Goal: Transaction & Acquisition: Purchase product/service

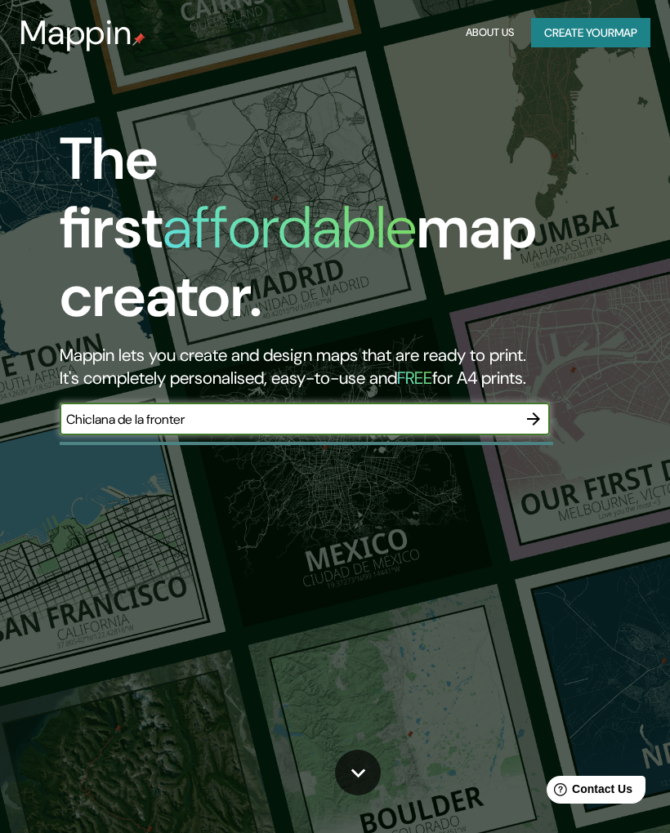
type input "Chiclana de la frontera"
click at [537, 413] on icon "button" at bounding box center [533, 419] width 13 height 13
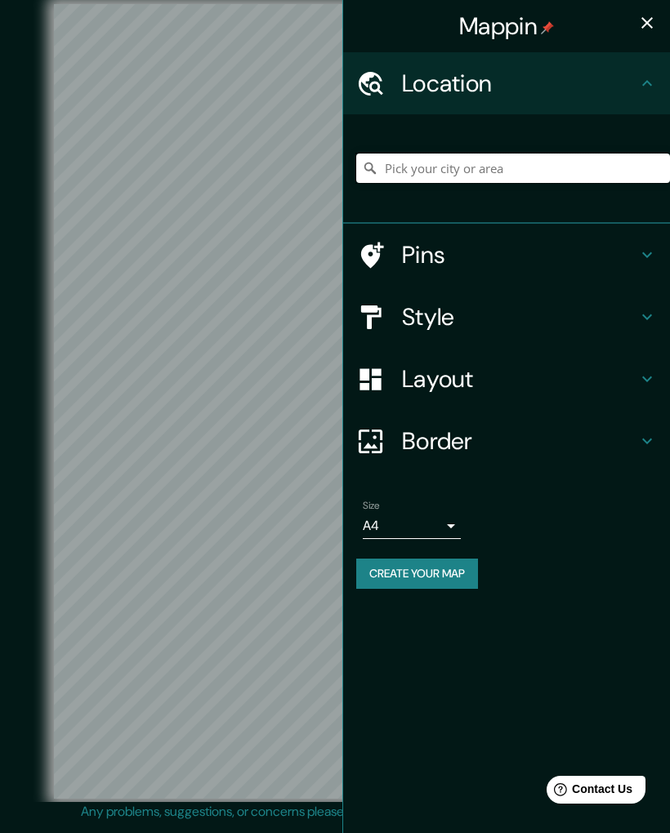
click at [526, 157] on input "Pick your city or area" at bounding box center [513, 168] width 314 height 29
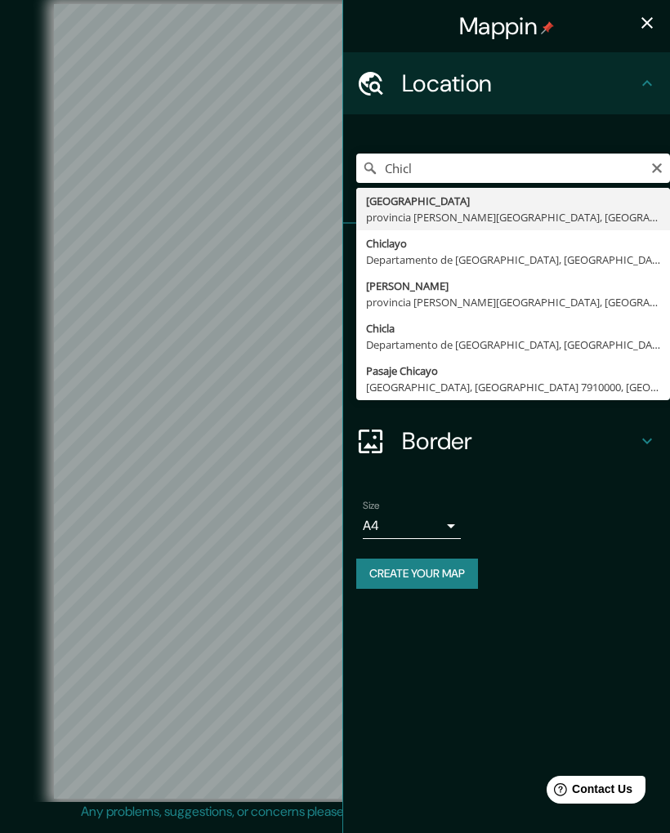
type input "[GEOGRAPHIC_DATA], provincia [PERSON_NAME][GEOGRAPHIC_DATA], [GEOGRAPHIC_DATA]"
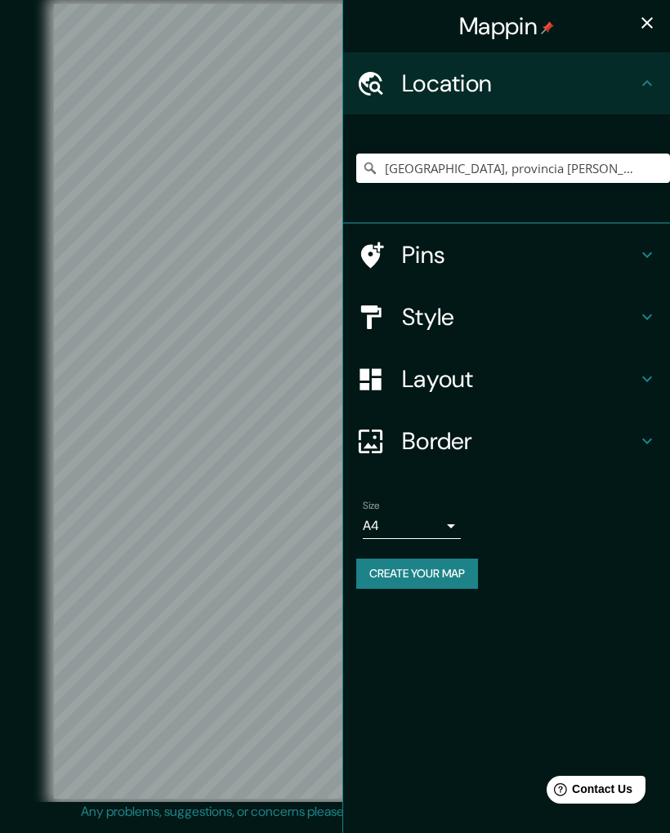
click at [514, 314] on h4 "Style" at bounding box center [519, 316] width 235 height 29
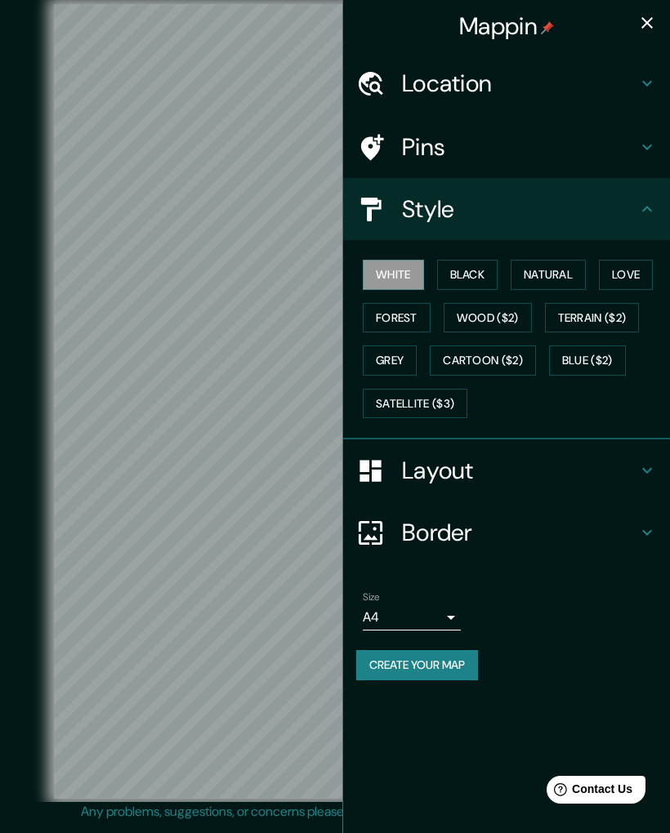
click at [474, 274] on button "Black" at bounding box center [467, 275] width 61 height 30
click at [552, 270] on button "Natural" at bounding box center [548, 275] width 75 height 30
click at [637, 271] on button "Love" at bounding box center [626, 275] width 54 height 30
click at [568, 274] on button "Natural" at bounding box center [548, 275] width 75 height 30
click at [647, 26] on icon "button" at bounding box center [647, 23] width 20 height 20
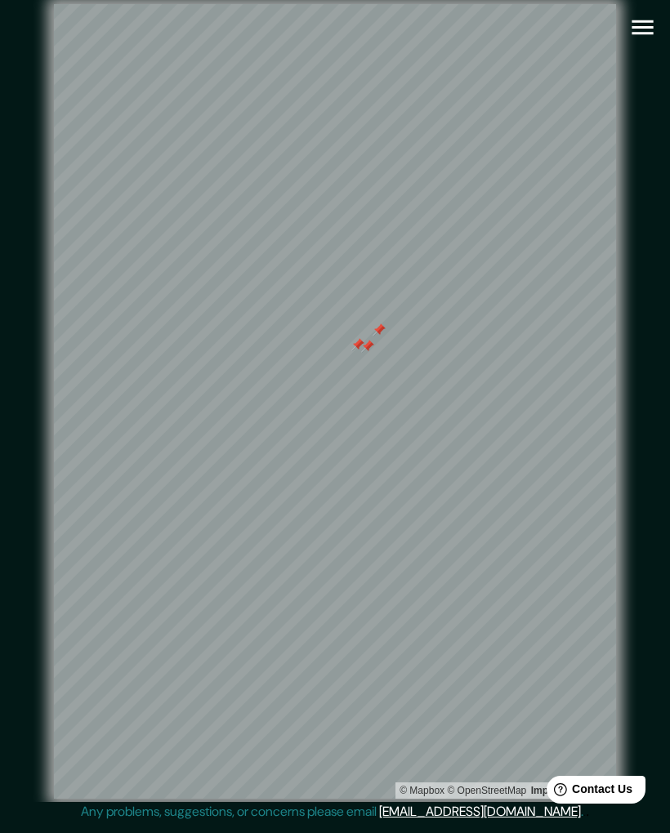
click at [366, 353] on div at bounding box center [367, 346] width 13 height 13
click at [378, 337] on div at bounding box center [378, 329] width 13 height 13
click at [632, 36] on icon "button" at bounding box center [642, 27] width 29 height 29
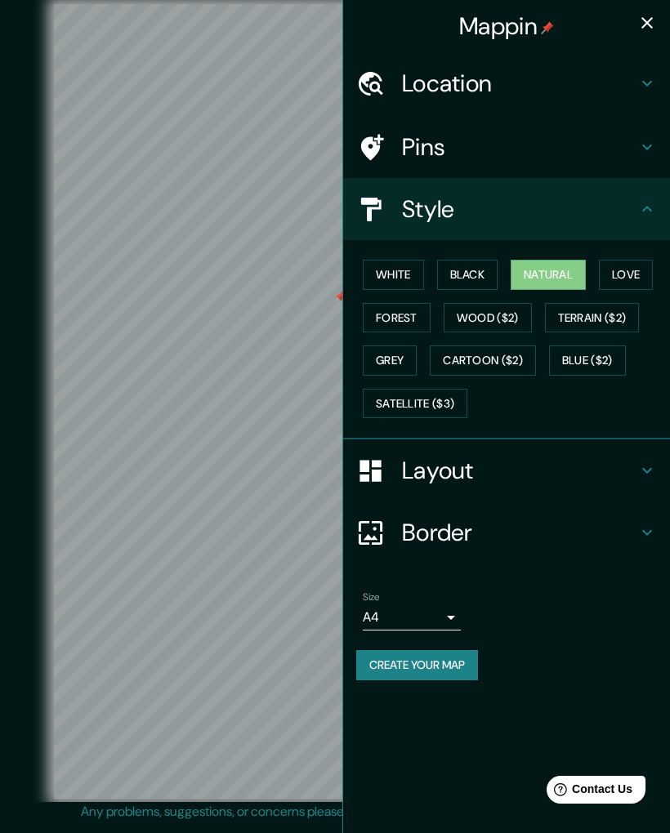
click at [554, 537] on h4 "Border" at bounding box center [519, 532] width 235 height 29
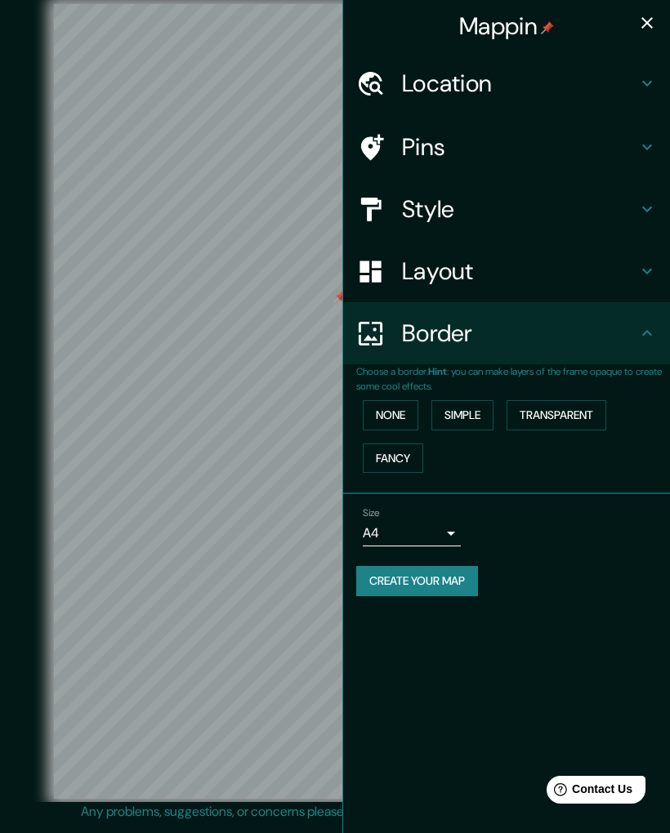
click at [391, 416] on button "None" at bounding box center [391, 415] width 56 height 30
click at [470, 413] on button "Simple" at bounding box center [462, 415] width 62 height 30
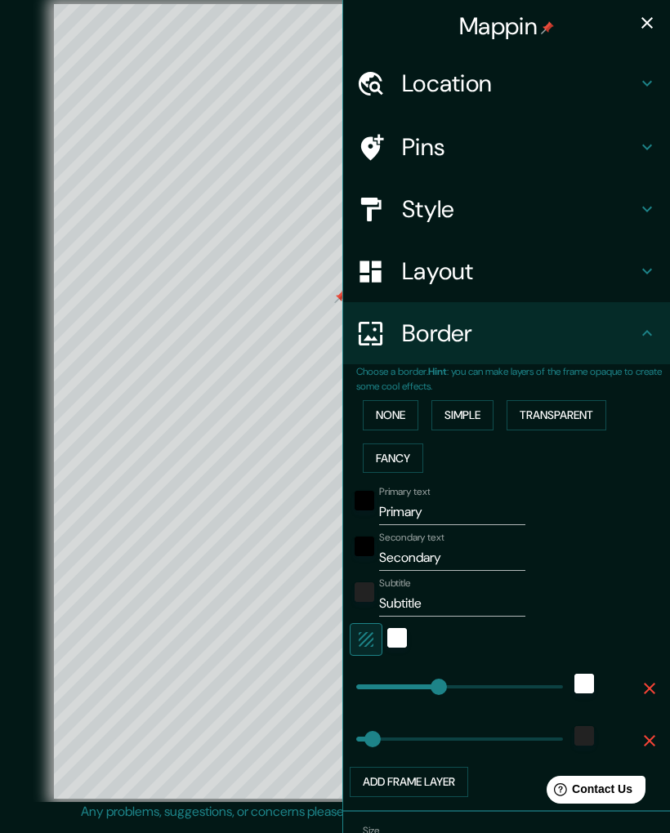
click at [579, 415] on button "Transparent" at bounding box center [556, 415] width 100 height 30
click at [480, 414] on button "Simple" at bounding box center [462, 415] width 62 height 30
click at [550, 414] on button "Transparent" at bounding box center [556, 415] width 100 height 30
click at [404, 447] on button "Fancy" at bounding box center [393, 459] width 60 height 30
click at [559, 409] on button "Transparent" at bounding box center [556, 415] width 100 height 30
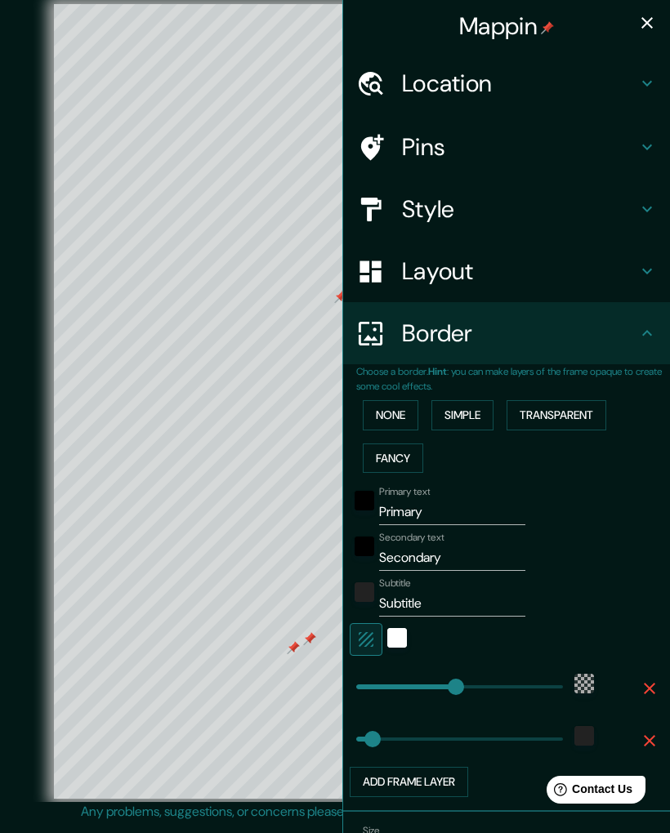
click at [314, 645] on div at bounding box center [309, 638] width 13 height 13
click at [297, 654] on div at bounding box center [293, 647] width 13 height 13
click at [465, 511] on input "Primary" at bounding box center [452, 512] width 146 height 26
type input "Primar"
type input "330"
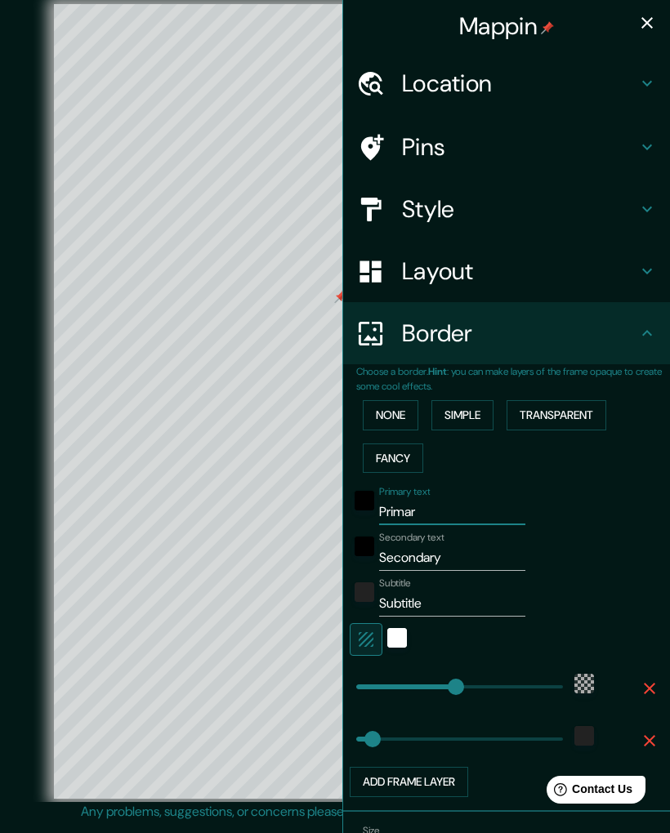
type input "55"
type input "Prima"
type input "330"
type input "55"
type input "Prim"
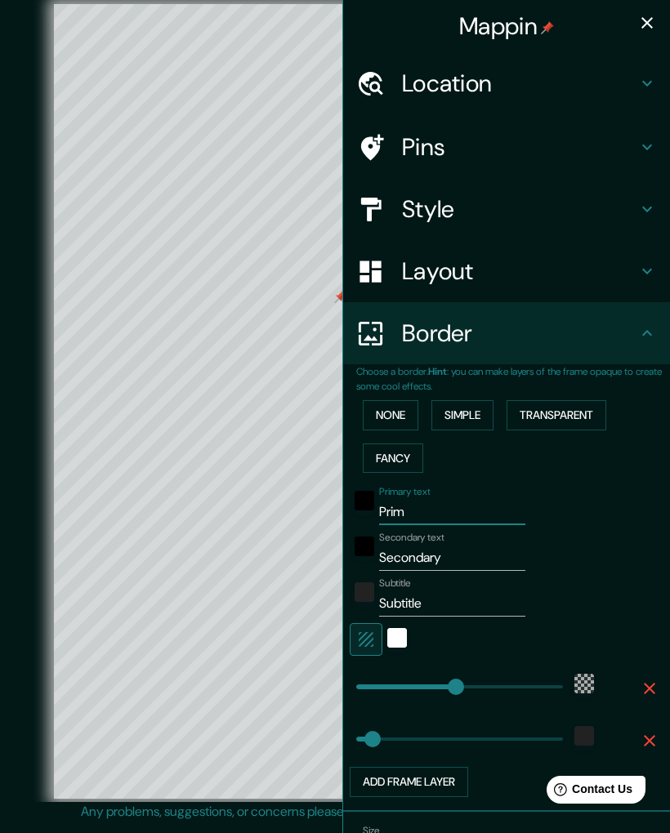
type input "330"
type input "55"
type input "Pri"
type input "330"
type input "55"
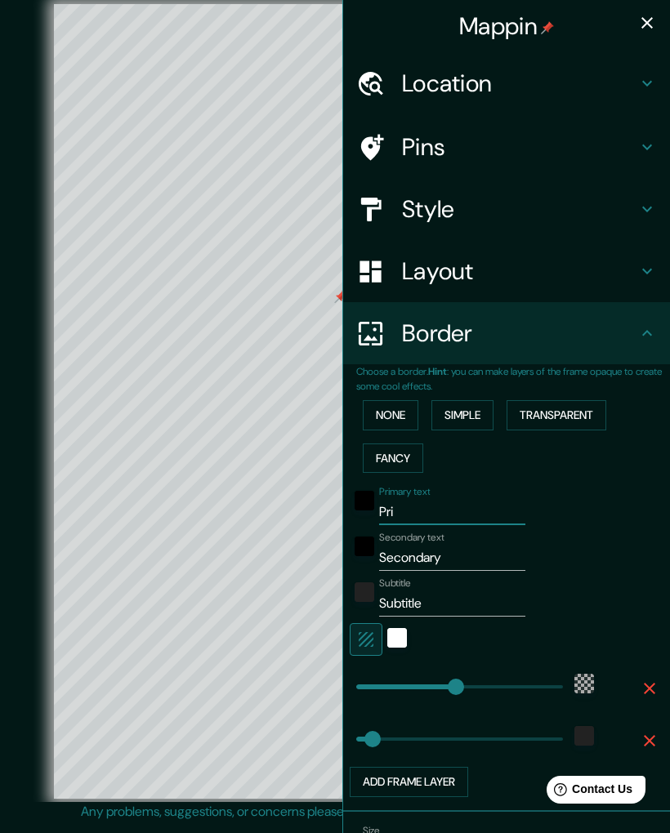
type input "Pr"
type input "330"
type input "55"
type input "P"
type input "330"
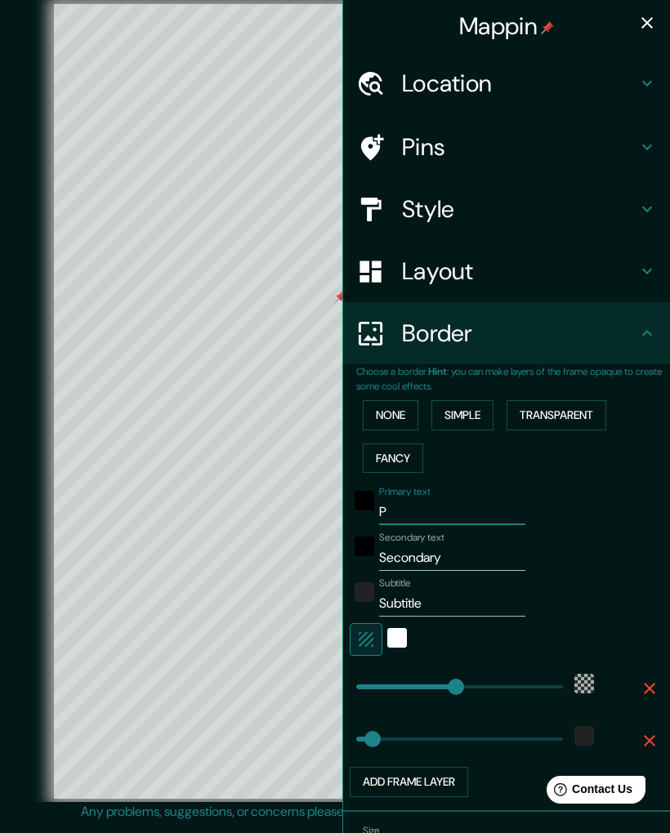
type input "55"
type input "330"
type input "55"
click at [642, 404] on div "None Simple Transparent Fancy" at bounding box center [513, 437] width 314 height 86
click at [500, 548] on input "Secondary" at bounding box center [452, 558] width 146 height 26
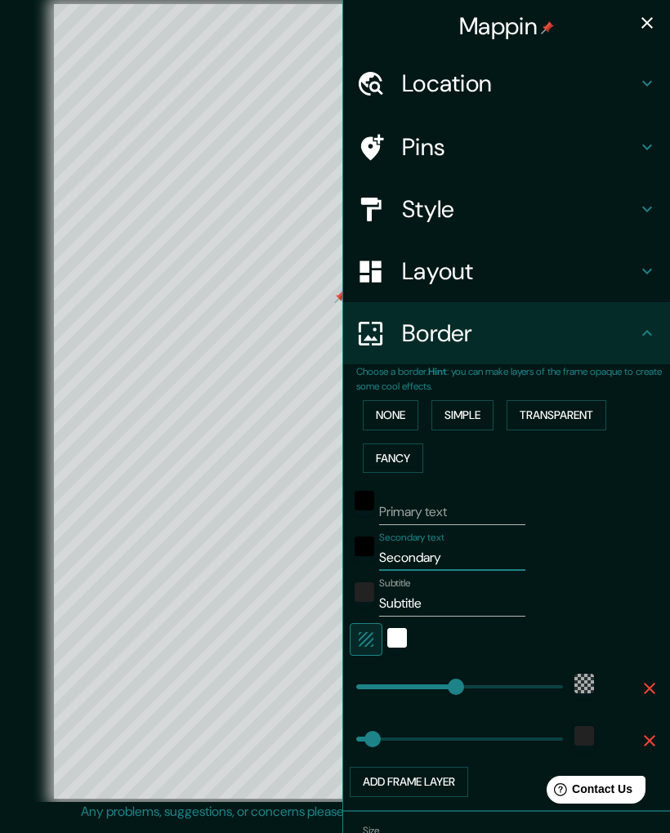
type input "Secondar"
type input "330"
type input "55"
type input "Seconda"
type input "330"
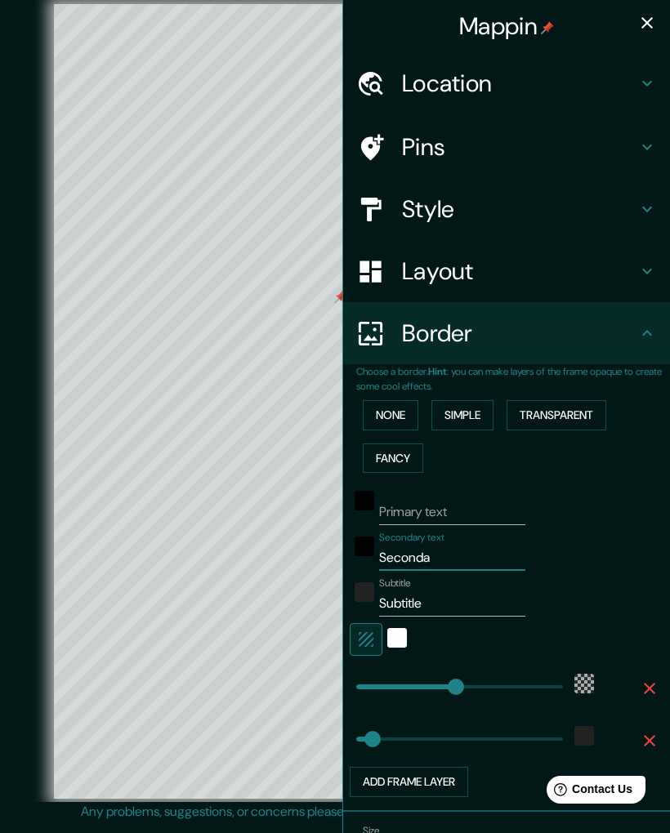
type input "55"
type input "Second"
type input "330"
type input "55"
type input "Secon"
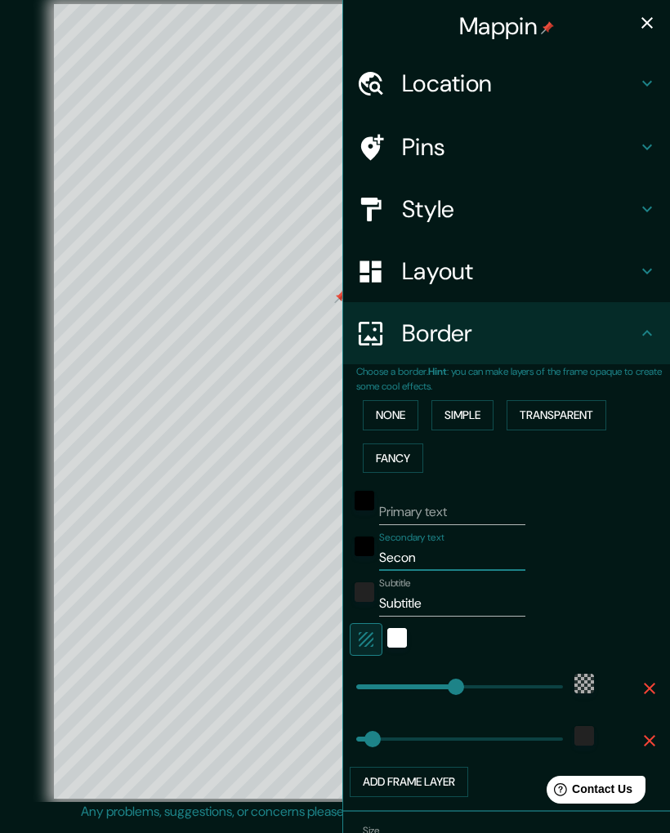
type input "330"
type input "55"
type input "Seco"
type input "330"
type input "55"
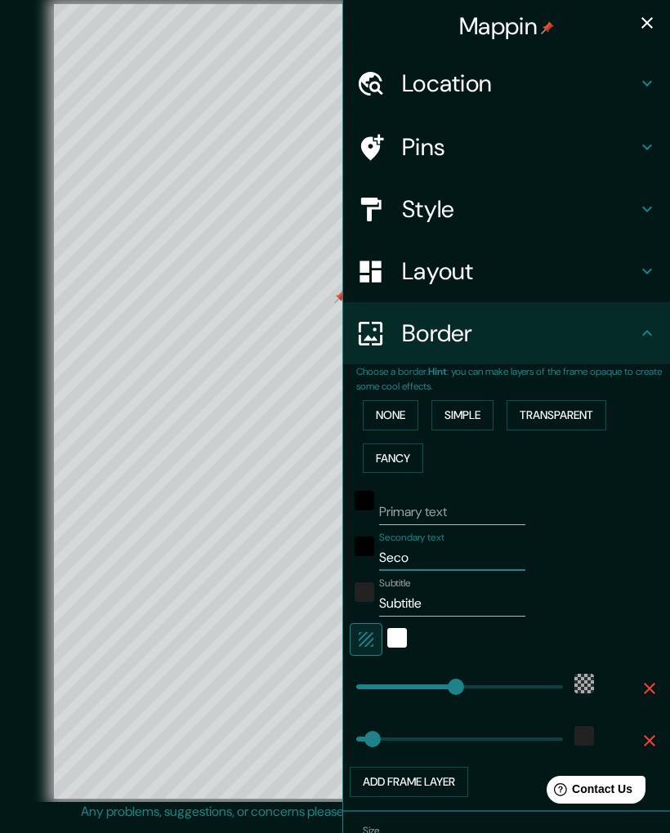
type input "Sec"
type input "330"
type input "55"
type input "Se"
type input "330"
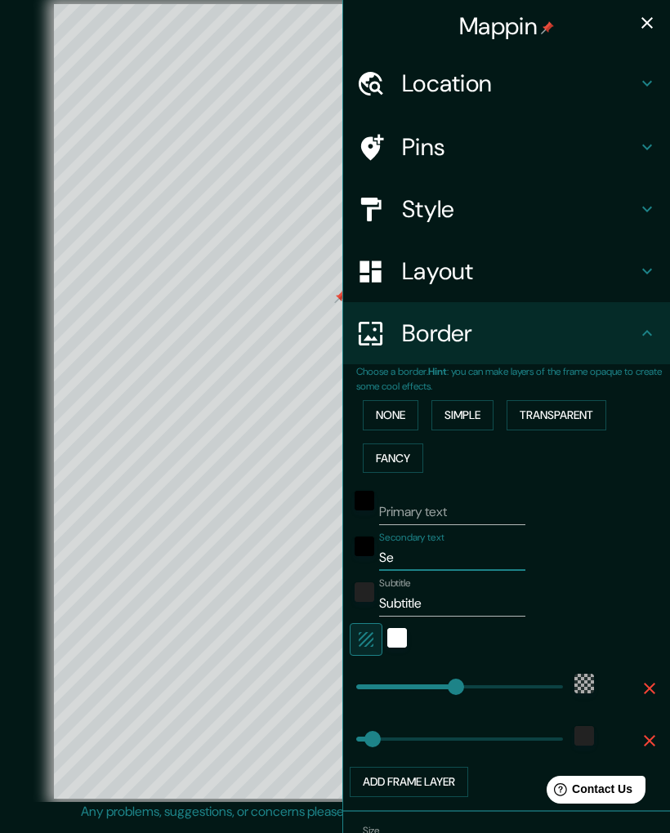
type input "55"
type input "S"
type input "330"
type input "55"
type input "330"
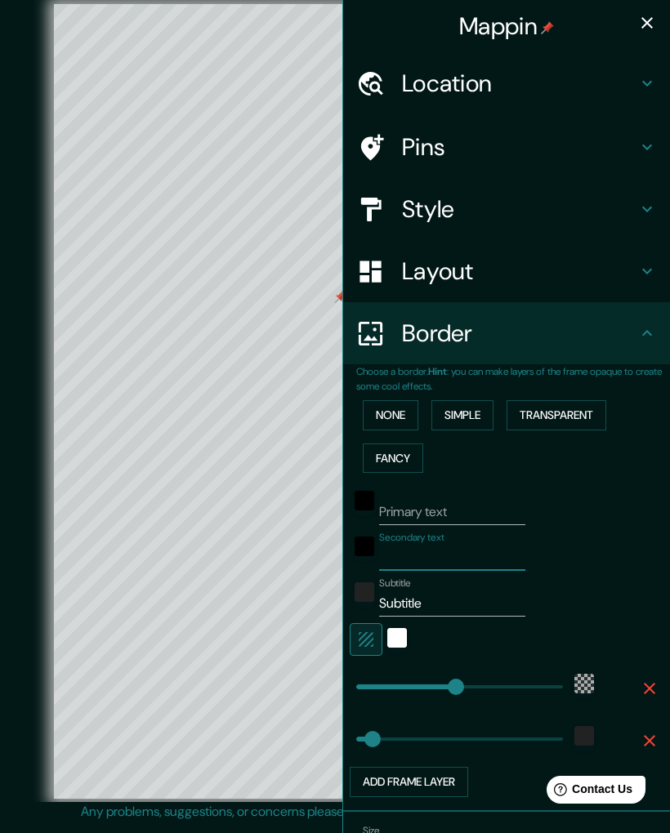
type input "55"
type input "C"
type input "330"
type input "55"
type input "Ch"
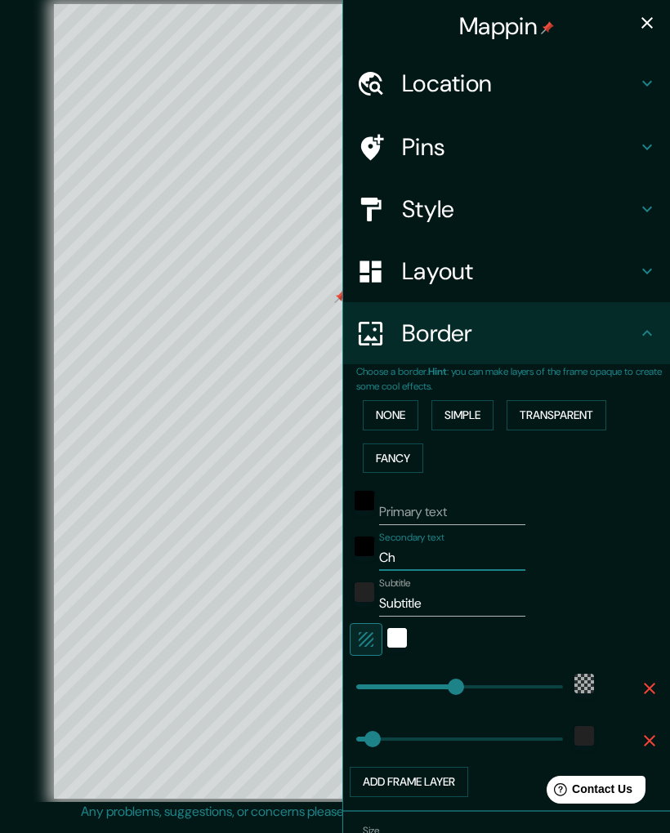
type input "330"
type input "55"
type input "Chi"
type input "330"
type input "55"
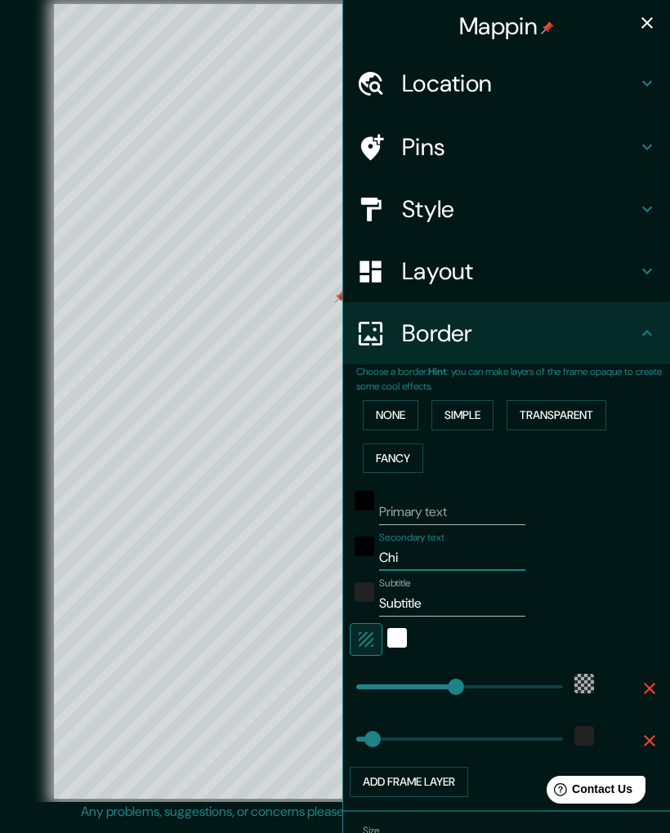
type input "Chic"
type input "330"
type input "55"
type input "Chicl"
type input "330"
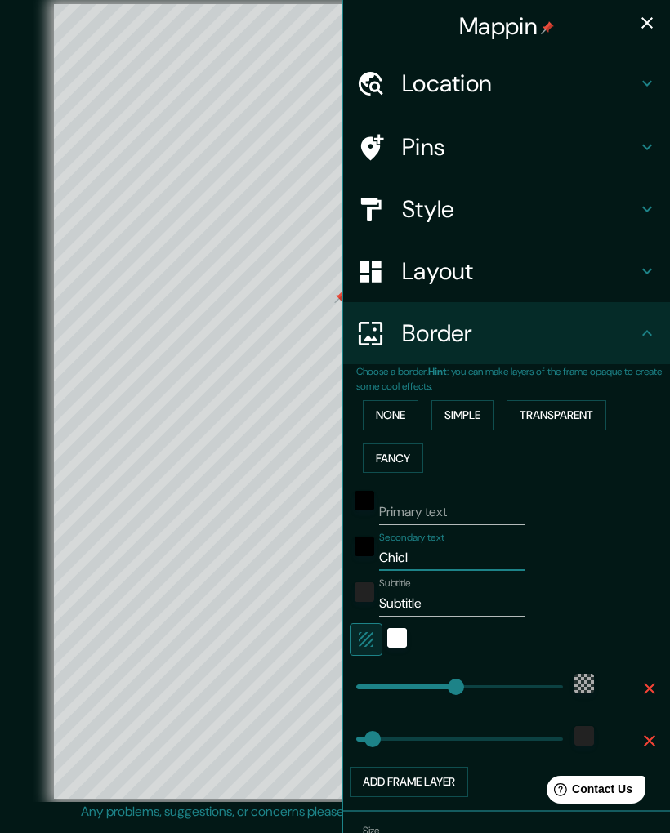
type input "55"
type input "Chicls"
type input "330"
type input "55"
type input "Chicl"
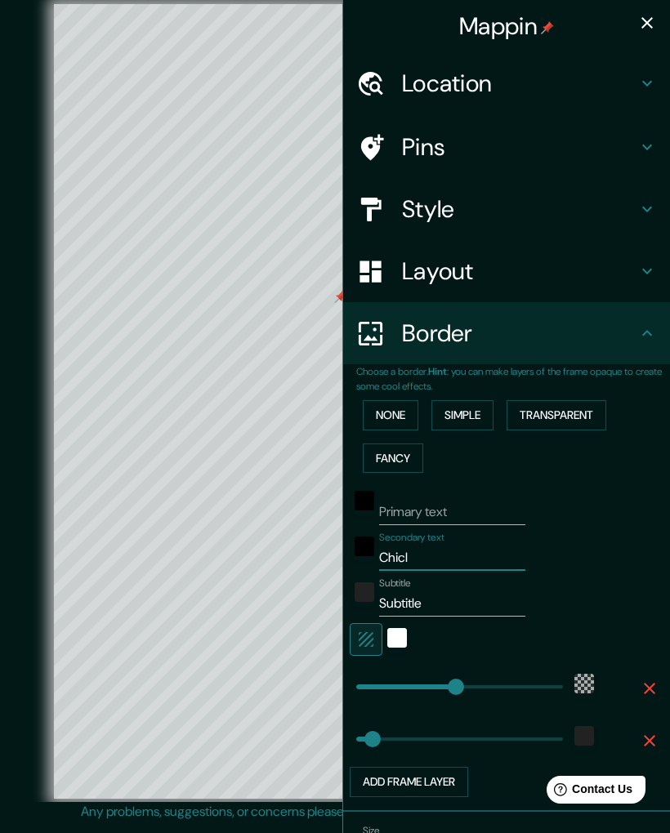
type input "330"
type input "55"
type input "Chicla"
type input "330"
type input "55"
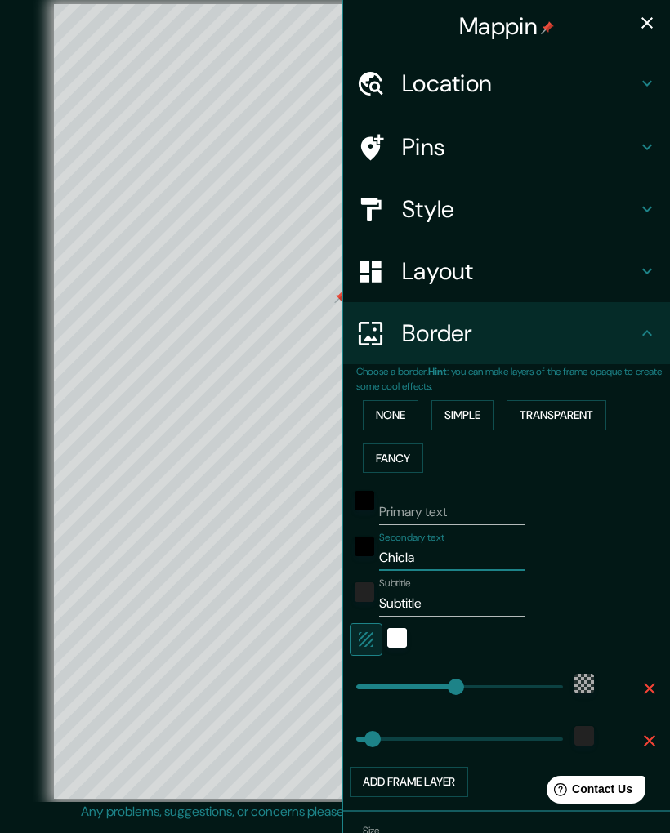
type input "Chiclan"
type input "330"
type input "55"
type input "Chiclana"
type input "330"
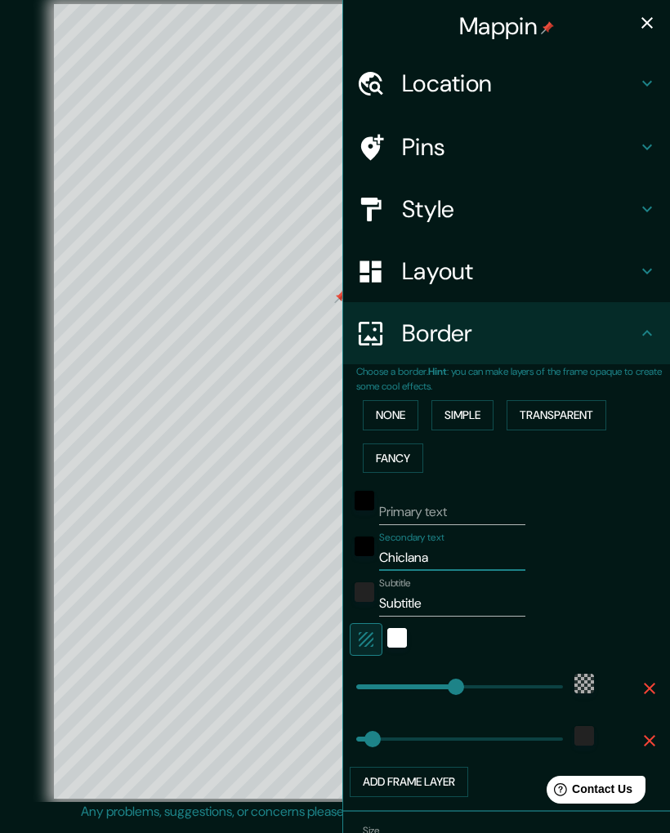
type input "55"
type input "Chiclana"
type input "330"
type input "55"
type input "Chiclana d"
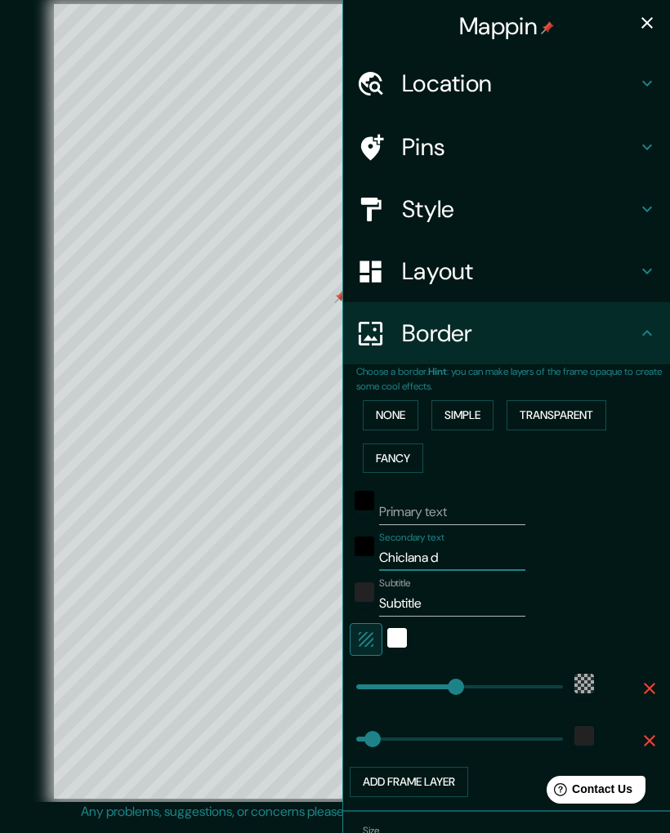
type input "330"
type input "55"
type input "Chiclana de"
type input "330"
type input "55"
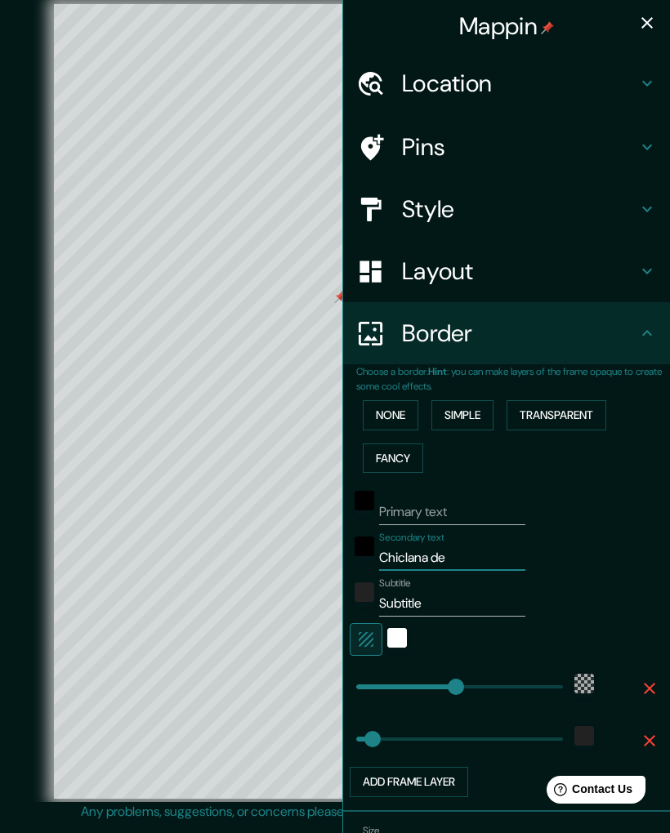
type input "Chiclana de"
type input "330"
type input "55"
type input "Chiclana de l"
type input "330"
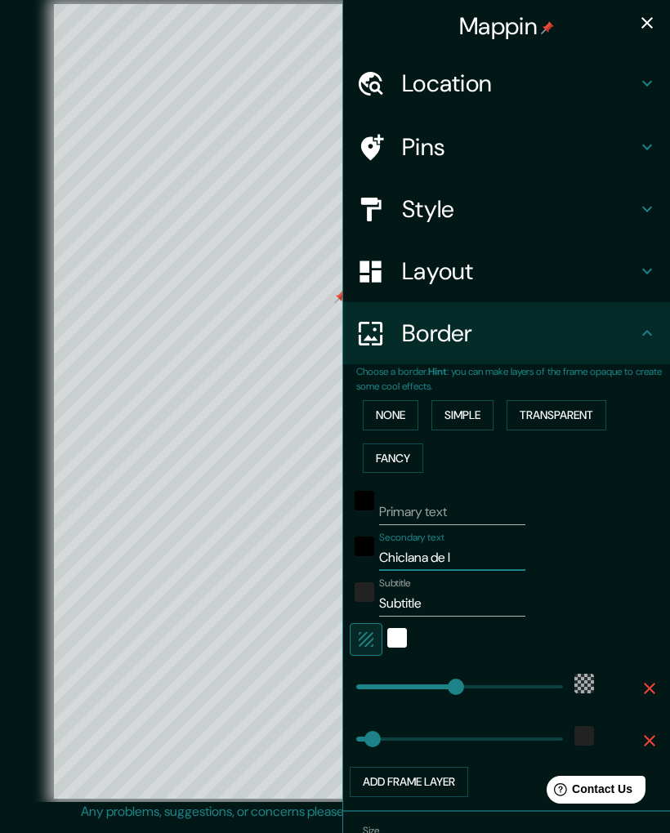
type input "55"
type input "Chiclana de la"
type input "330"
type input "55"
type input "Chiclana de la"
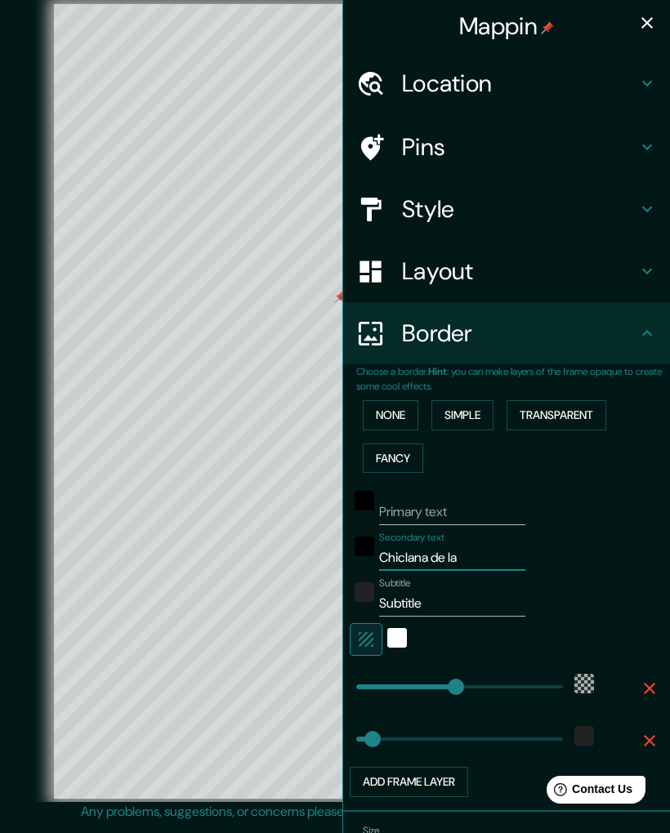
type input "330"
type input "55"
type input "Chiclana de la f"
type input "330"
type input "55"
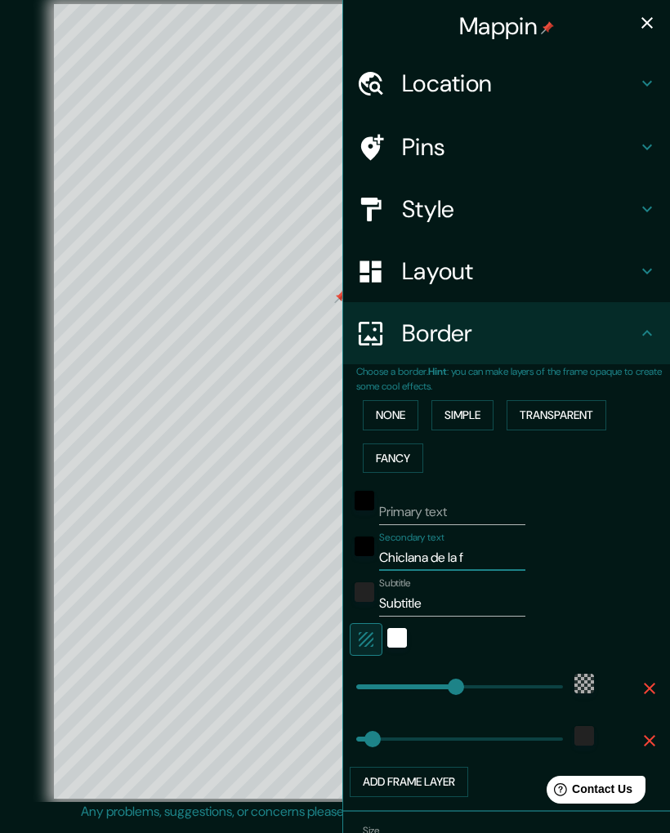
type input "Chiclana de la fr"
type input "330"
type input "55"
type input "Chiclana de la fro"
type input "330"
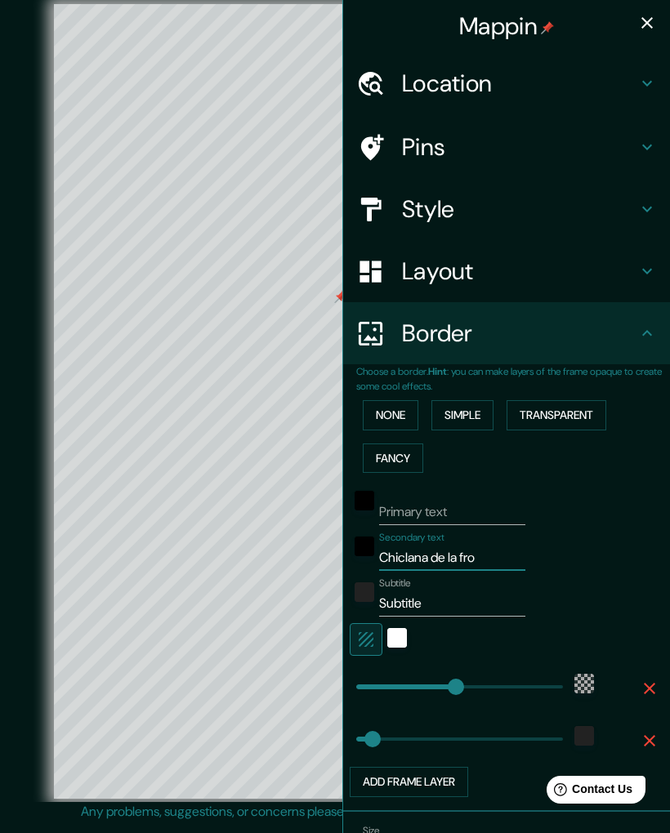
type input "55"
type input "Chiclana de la fron"
type input "330"
type input "55"
type input "Chiclana de la front"
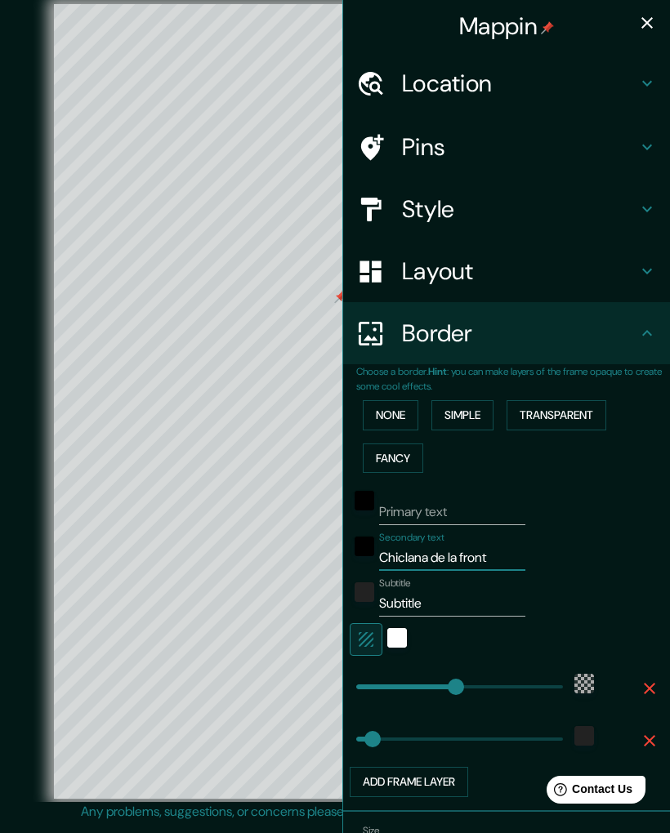
type input "330"
type input "55"
type input "Chiclana de la fronte"
type input "330"
type input "55"
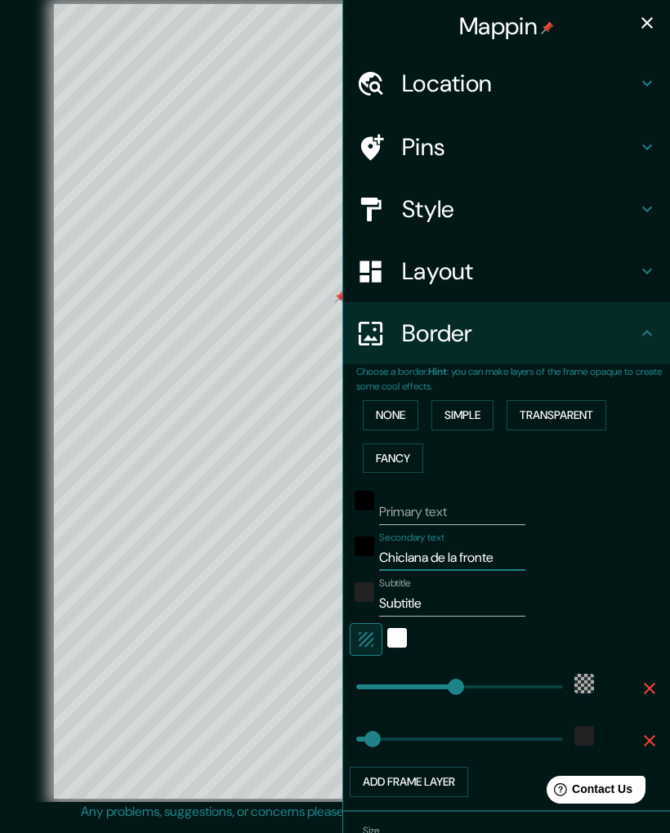
type input "Chiclana de la fronter"
type input "330"
type input "55"
type input "Chiclana de la frontera"
type input "330"
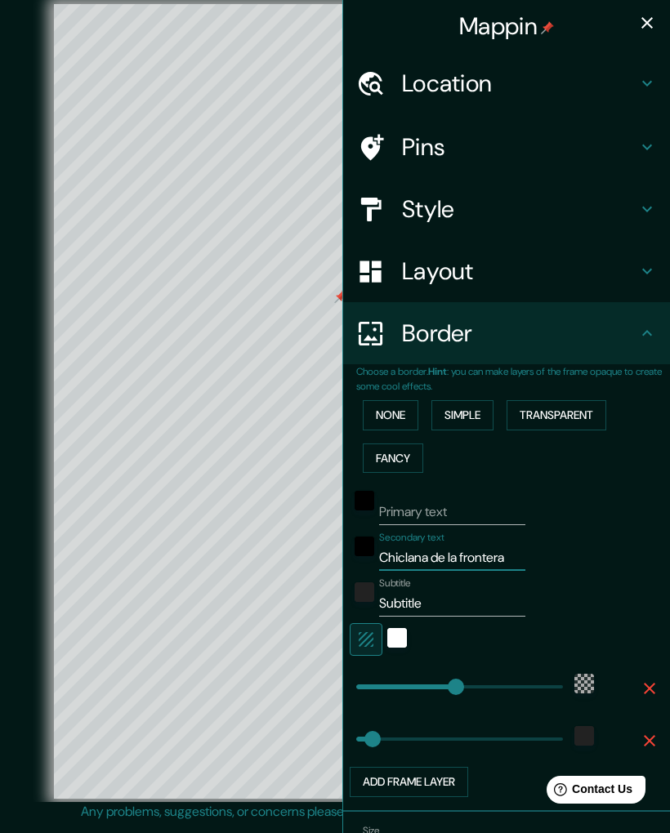
type input "55"
type input "Chiclana de la frontera"
click at [662, 422] on div "None Simple Transparent Fancy" at bounding box center [513, 437] width 314 height 86
click at [462, 602] on input "Subtitle" at bounding box center [452, 604] width 146 height 26
type input "Subtitl"
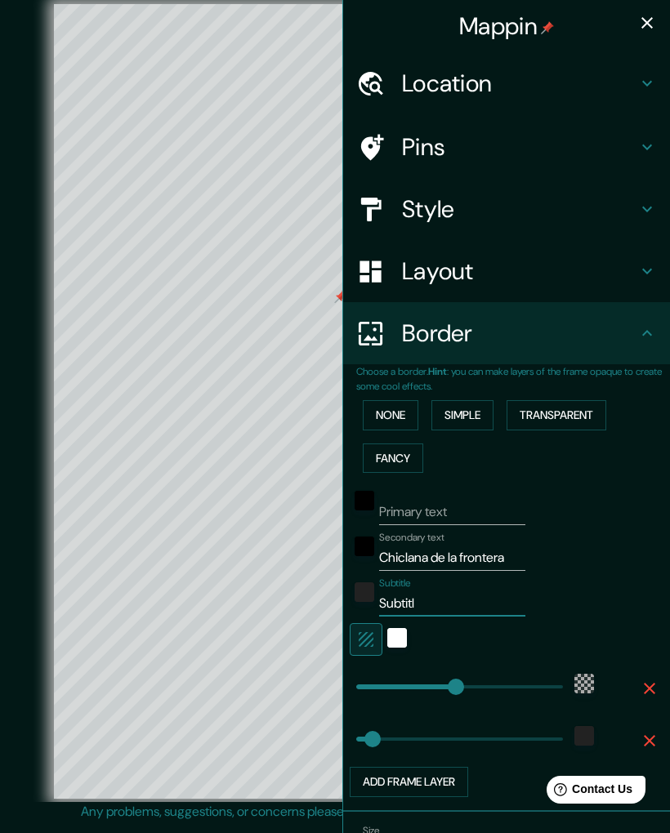
type input "330"
type input "55"
type input "Subtit"
type input "330"
type input "55"
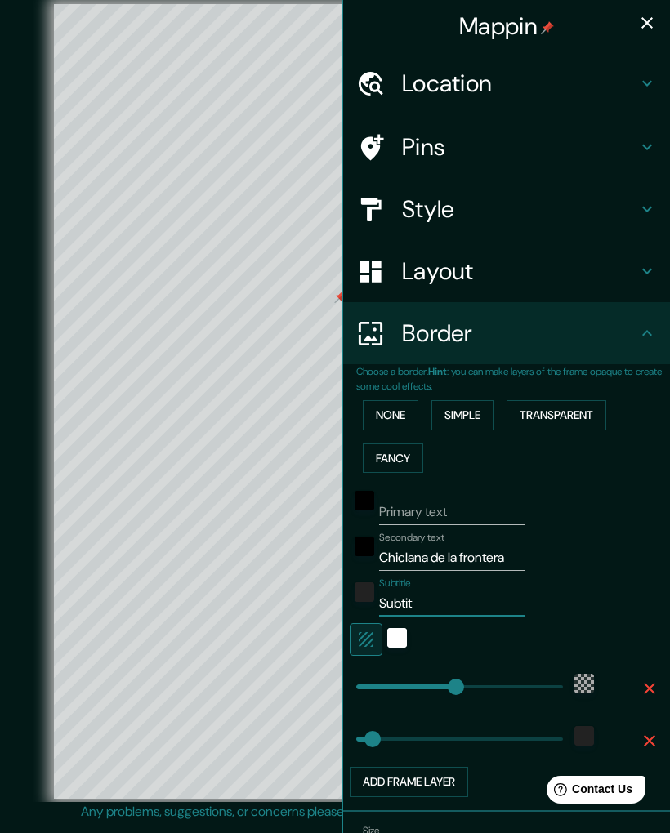
type input "Subti"
type input "330"
type input "55"
type input "Subt"
type input "330"
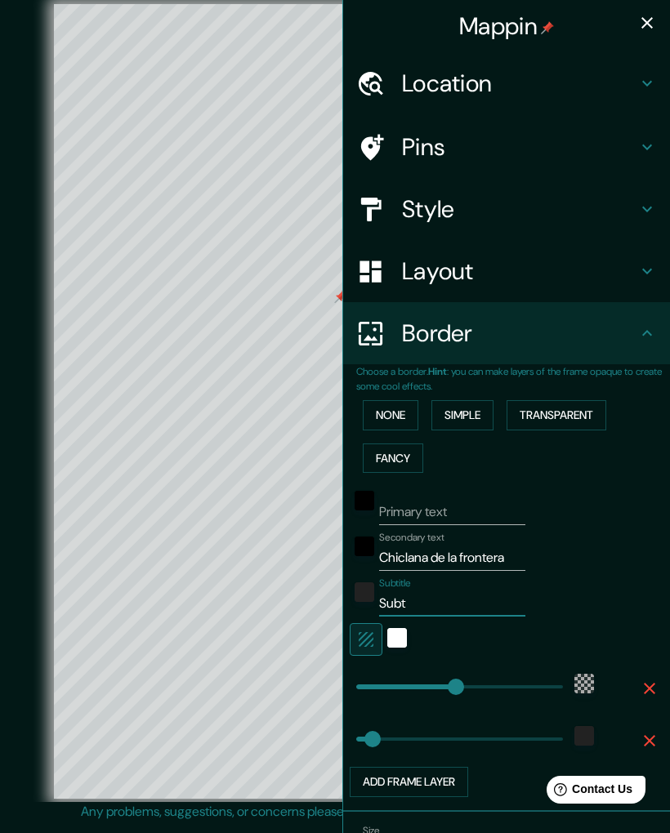
type input "55"
type input "Sub"
type input "330"
type input "55"
type input "Su"
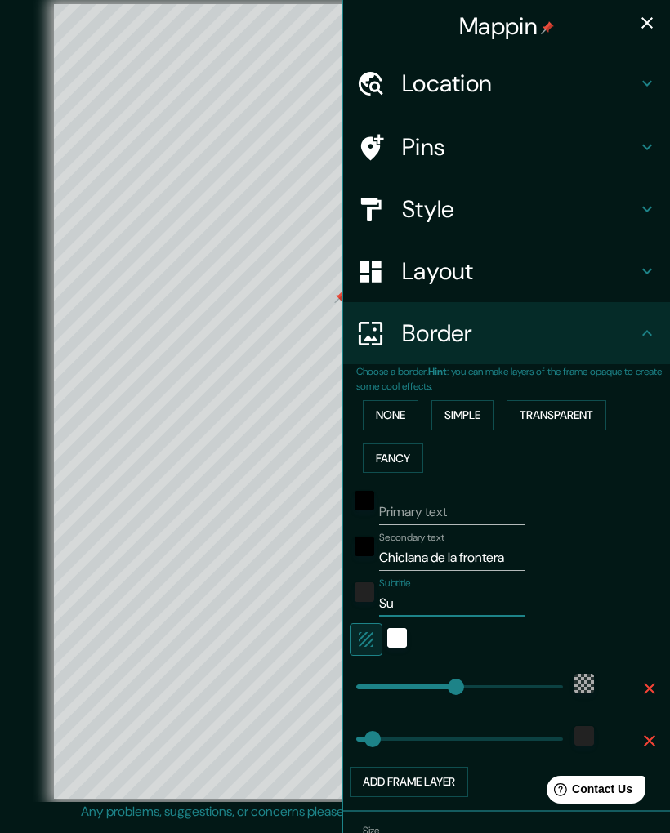
type input "330"
type input "55"
type input "S"
type input "330"
type input "55"
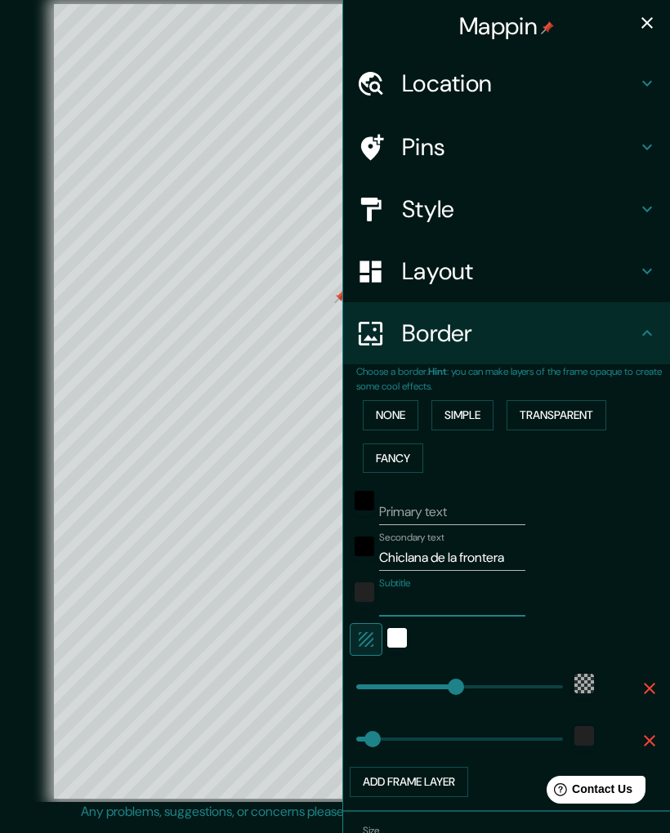
type input "330"
type input "55"
type input "A"
type input "330"
type input "55"
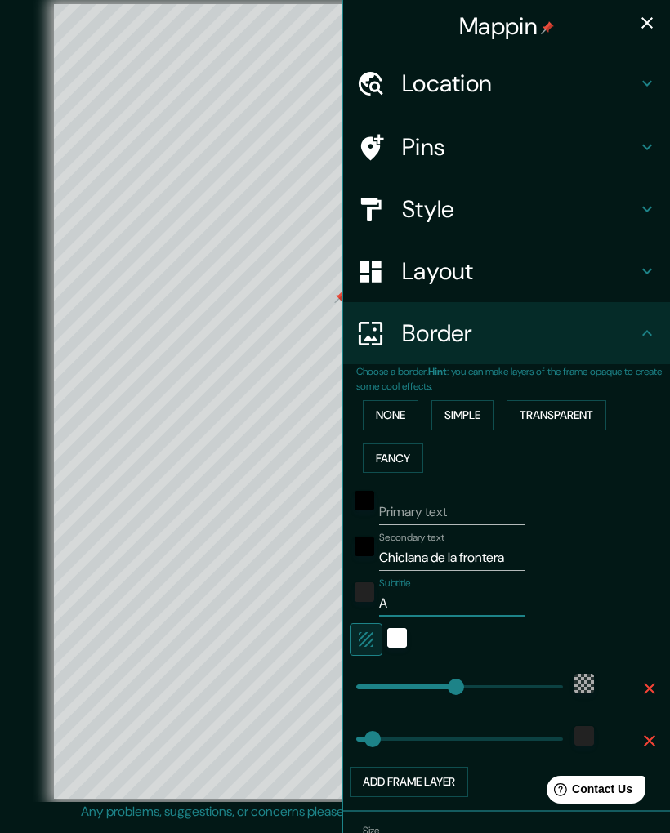
type input "Av"
type input "330"
type input "55"
type input "Av."
type input "330"
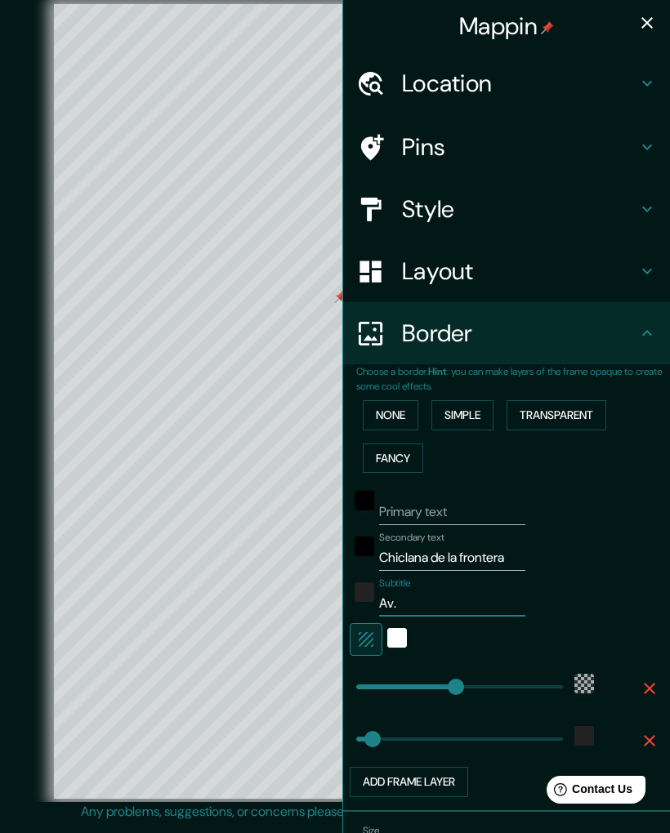
type input "55"
type input "Av."
type input "330"
type input "55"
type input "Av. d"
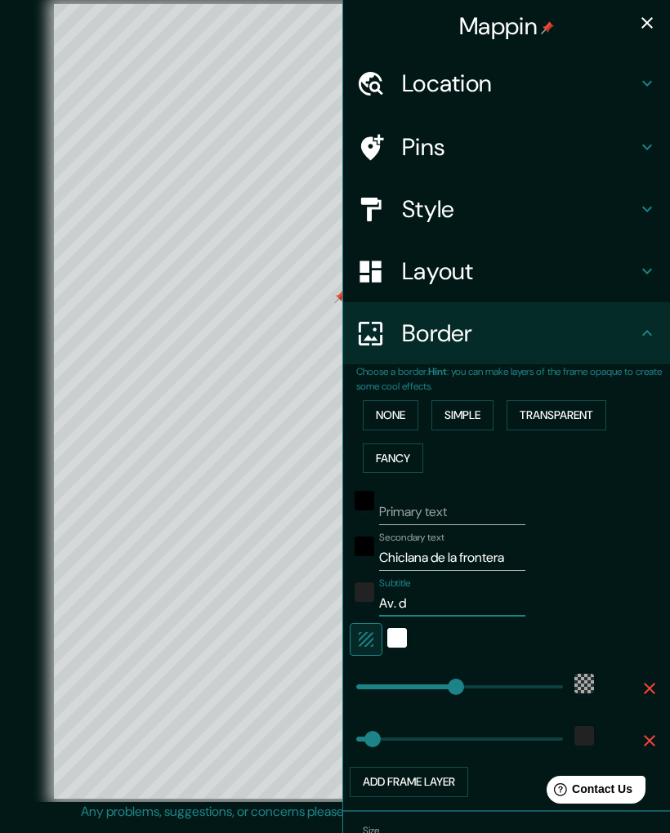
type input "330"
type input "55"
type input "Av. de"
type input "330"
type input "55"
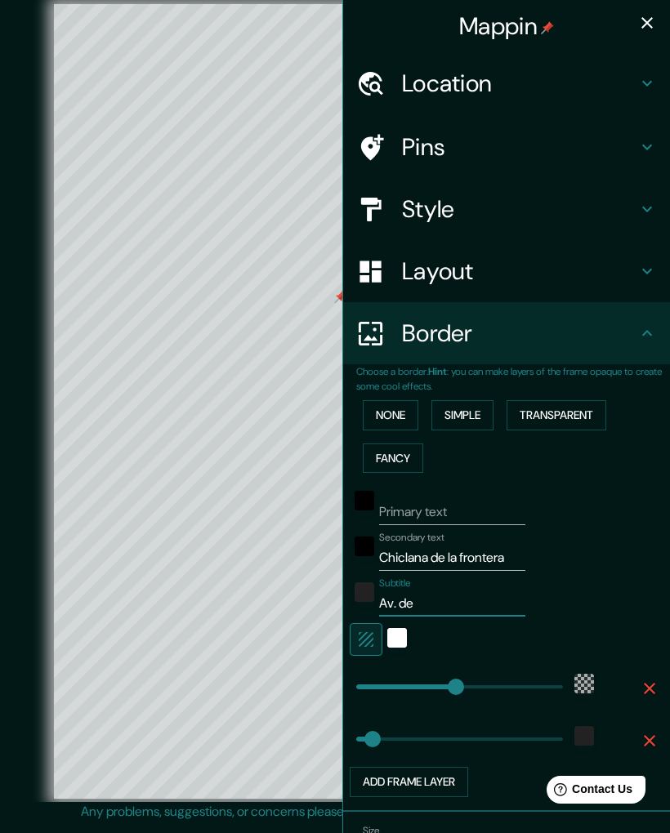
type input "Av. del"
type input "330"
type input "55"
type input "Av. del"
type input "330"
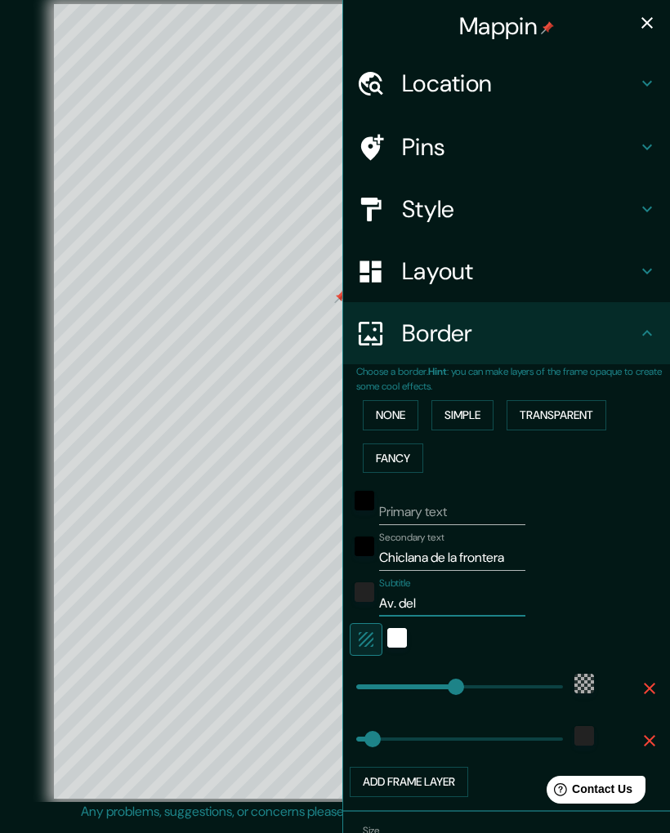
type input "55"
type input "Av. del t"
type input "330"
type input "55"
type input "Av. del tr"
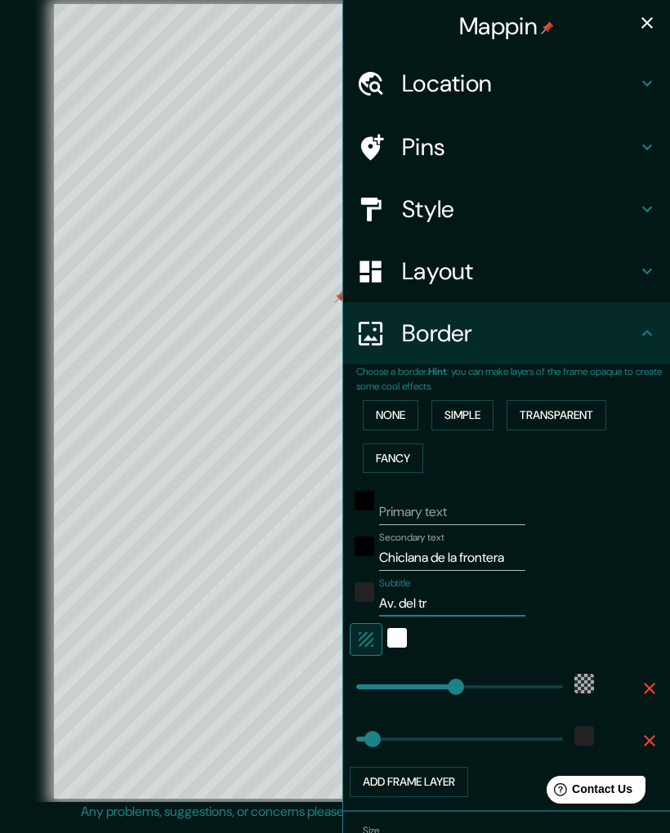
type input "330"
type input "55"
type input "Av. del tra"
type input "330"
type input "55"
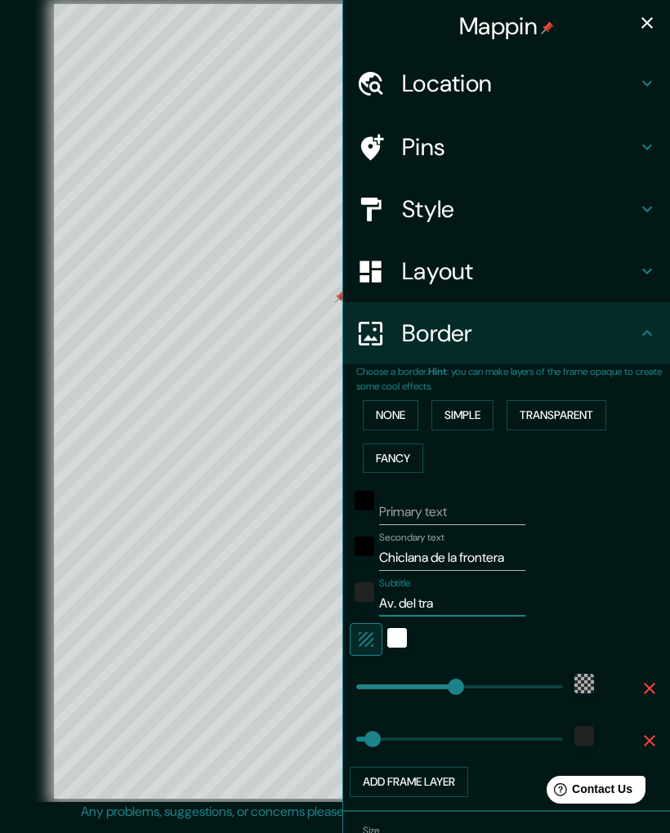
type input "Av. del trab"
type input "330"
type input "55"
type input "Av. del traba"
type input "330"
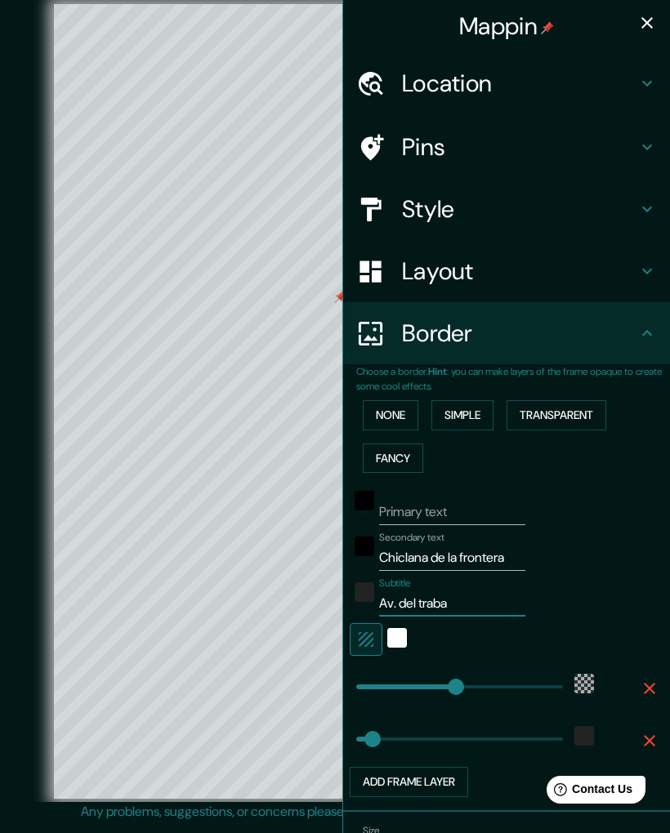
type input "55"
type input "Av. del trabaj"
type input "330"
type input "55"
type input "Av. del trabaja"
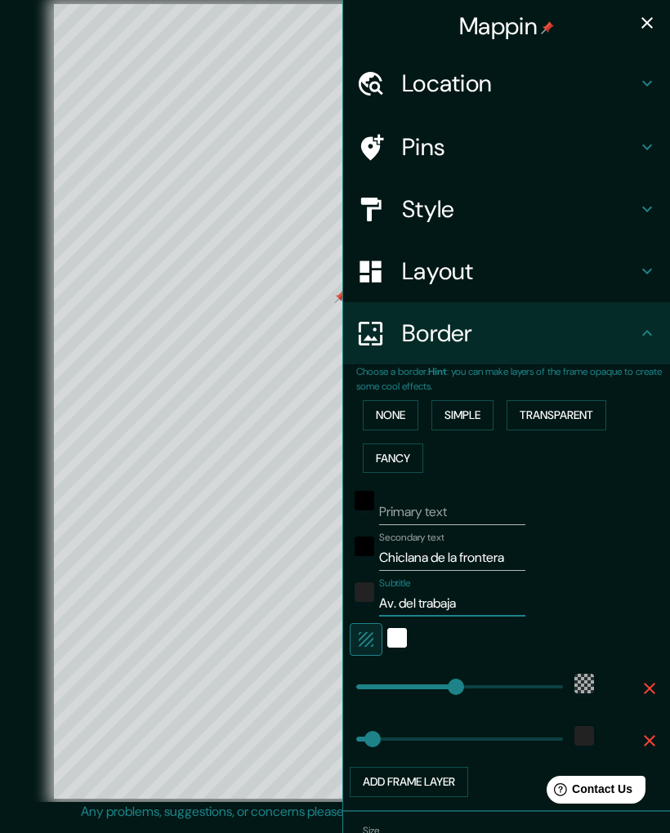
type input "330"
type input "55"
type input "Av. del trabajad"
type input "330"
type input "55"
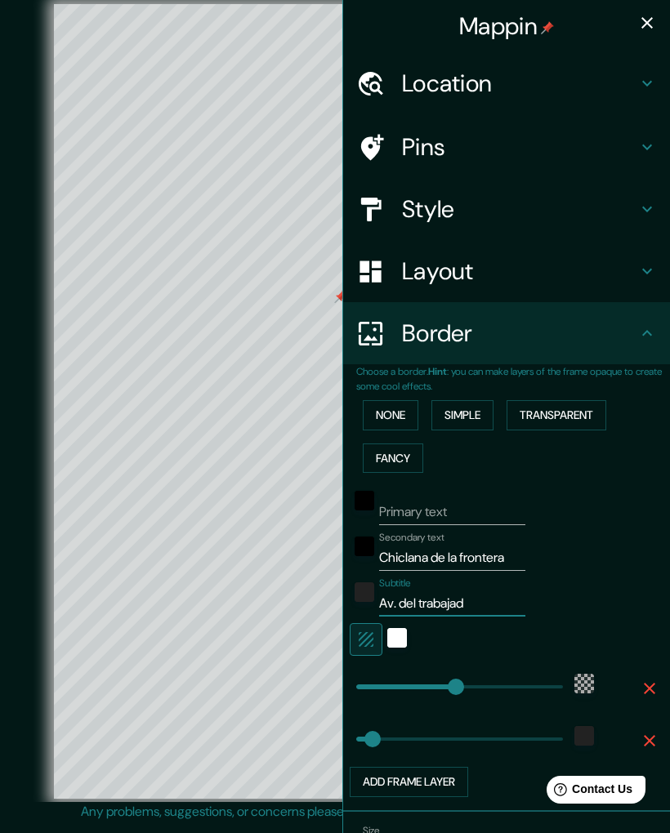
type input "Av. del trabajado"
click at [650, 409] on div "None Simple Transparent Fancy" at bounding box center [513, 437] width 314 height 86
click at [310, 575] on div at bounding box center [303, 568] width 13 height 13
click at [640, 27] on icon "button" at bounding box center [647, 23] width 20 height 20
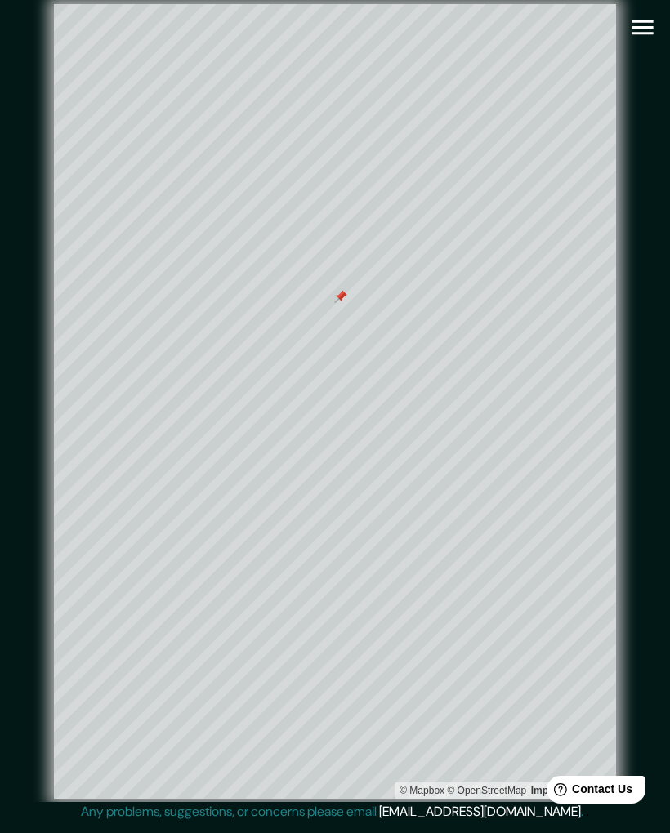
click at [638, 25] on icon "button" at bounding box center [642, 27] width 29 height 29
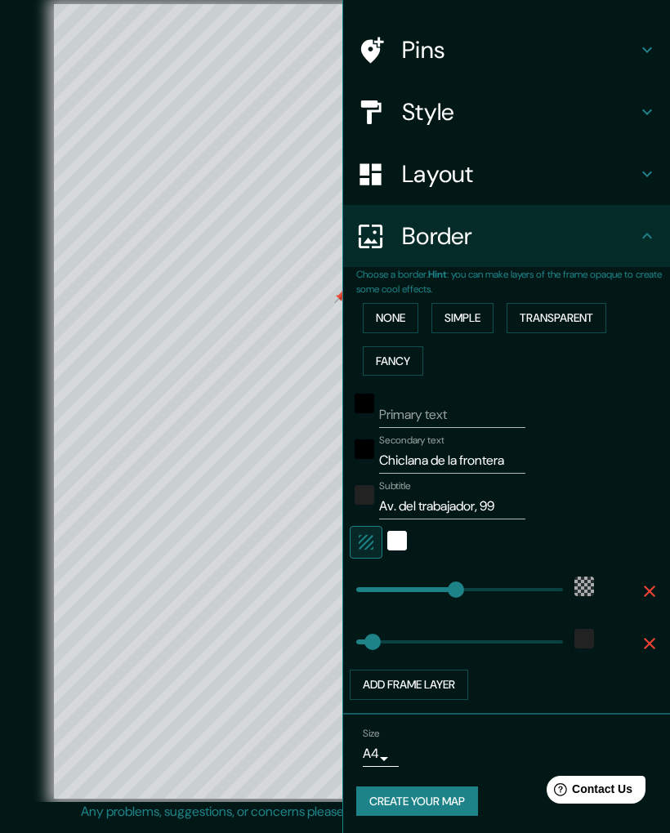
scroll to position [96, 0]
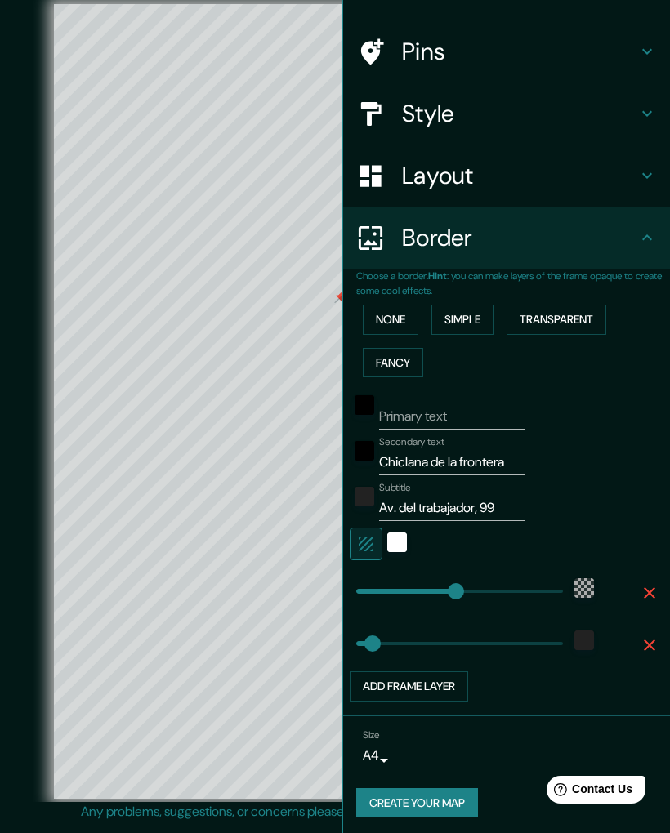
click at [461, 792] on button "Create your map" at bounding box center [417, 803] width 122 height 30
click at [458, 799] on button "Create your map" at bounding box center [417, 803] width 122 height 30
click at [635, 390] on div "Primary text" at bounding box center [510, 409] width 320 height 39
click at [448, 812] on div "Create your map" at bounding box center [506, 803] width 301 height 30
click at [448, 811] on div "Create your map" at bounding box center [506, 803] width 301 height 30
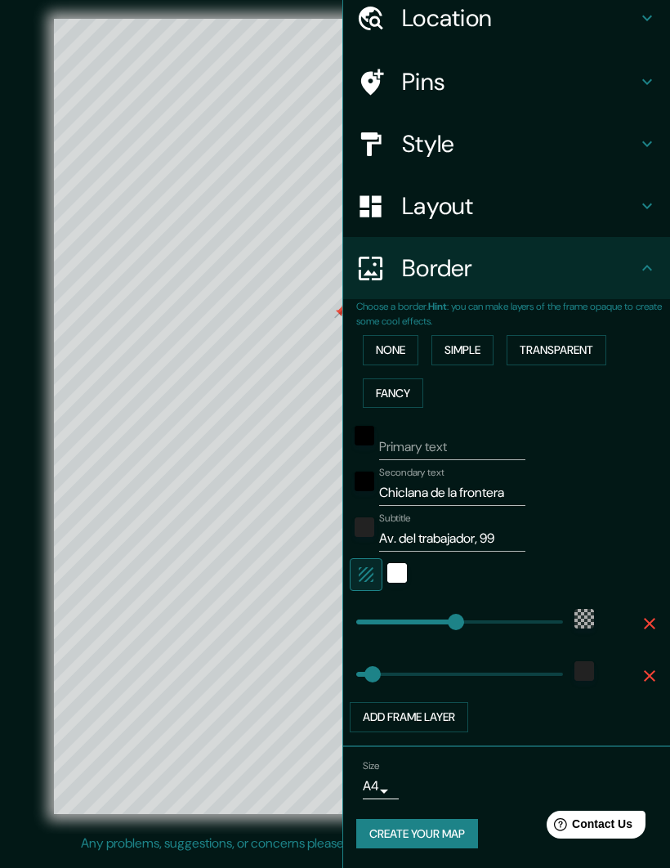
scroll to position [61, 0]
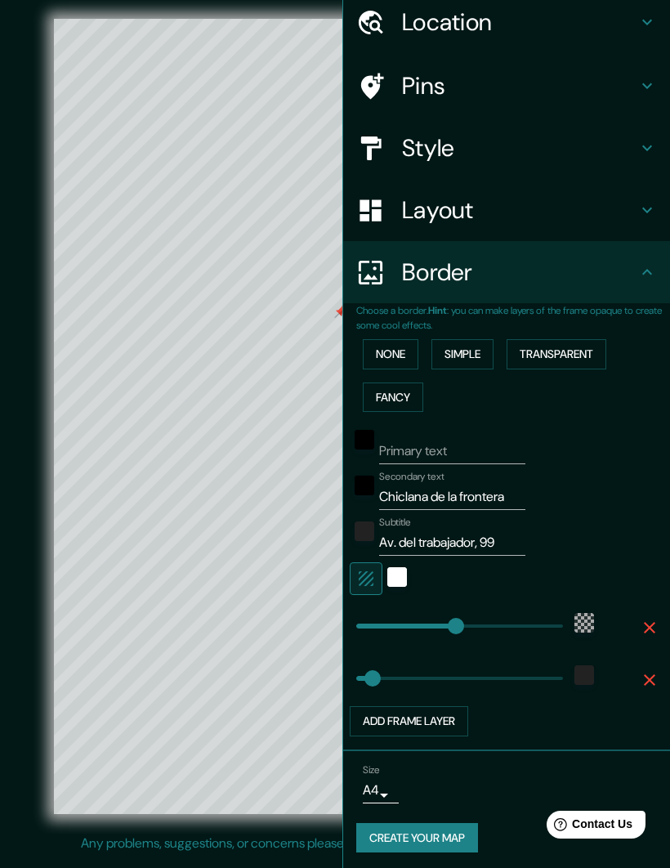
click at [631, 534] on div "Subtitle Av. del trabajador, 99" at bounding box center [510, 535] width 320 height 39
click at [464, 832] on button "Create your map" at bounding box center [417, 838] width 122 height 30
click at [437, 832] on button "Create your map" at bounding box center [417, 838] width 122 height 30
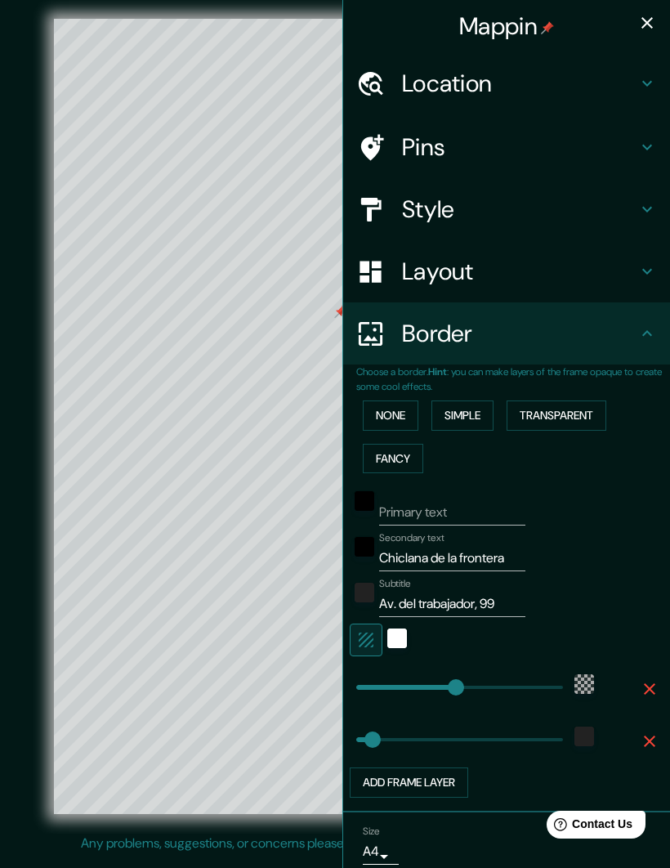
scroll to position [0, 0]
click at [649, 12] on button "button" at bounding box center [647, 23] width 33 height 33
